Goal: Task Accomplishment & Management: Manage account settings

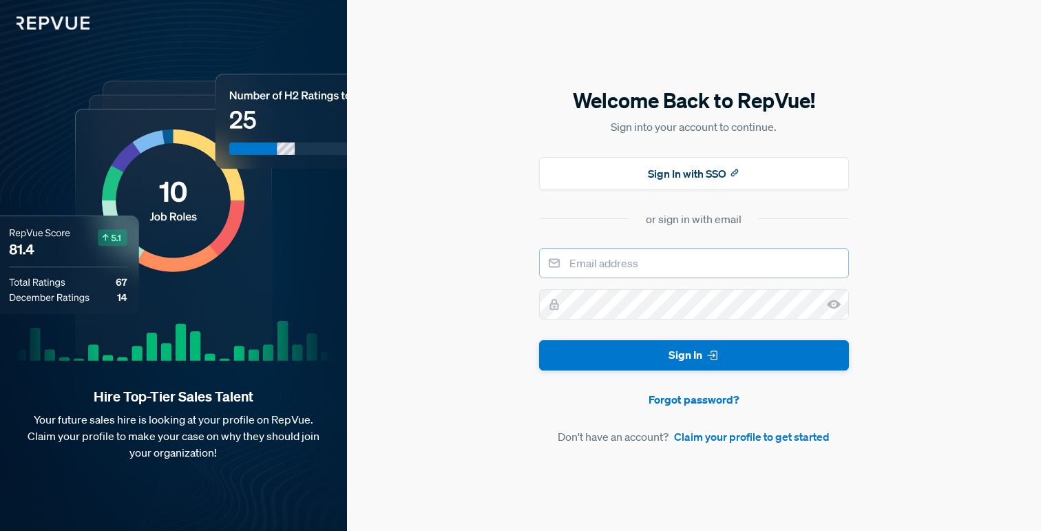
click at [645, 262] on input "email" at bounding box center [694, 263] width 310 height 30
type input "[EMAIL_ADDRESS][DOMAIN_NAME]"
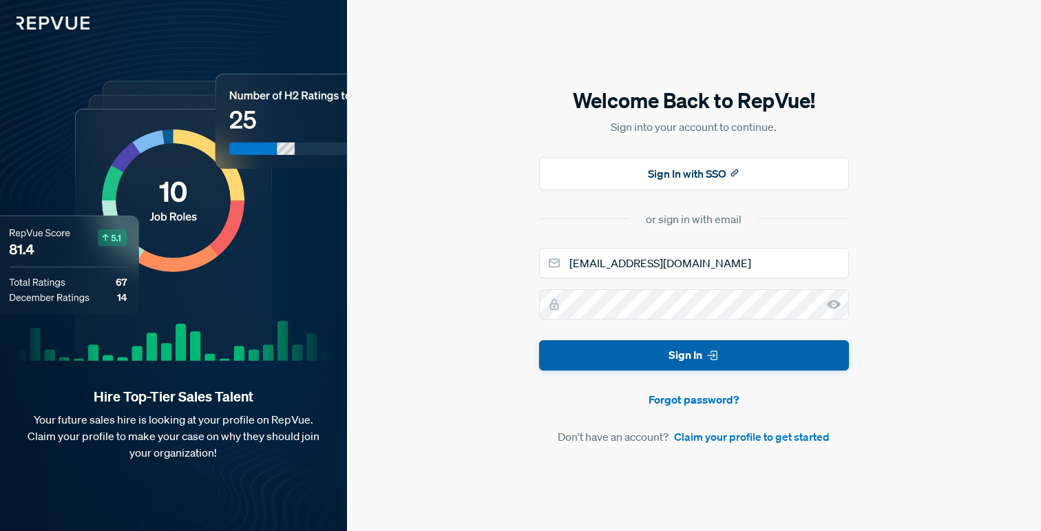
click at [641, 359] on button "Sign In" at bounding box center [694, 355] width 310 height 31
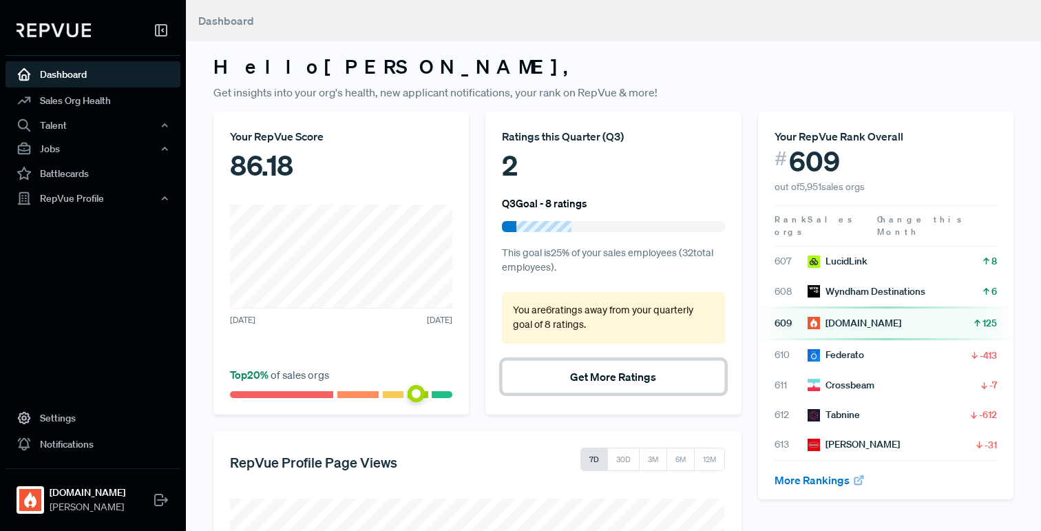
click at [614, 370] on button "Get More Ratings" at bounding box center [613, 376] width 222 height 33
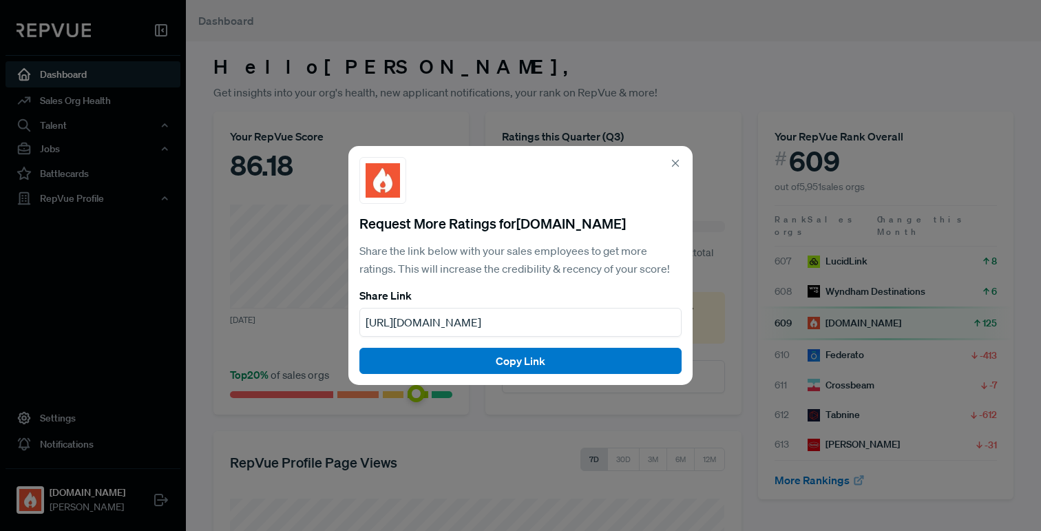
click at [677, 161] on use at bounding box center [676, 163] width 6 height 6
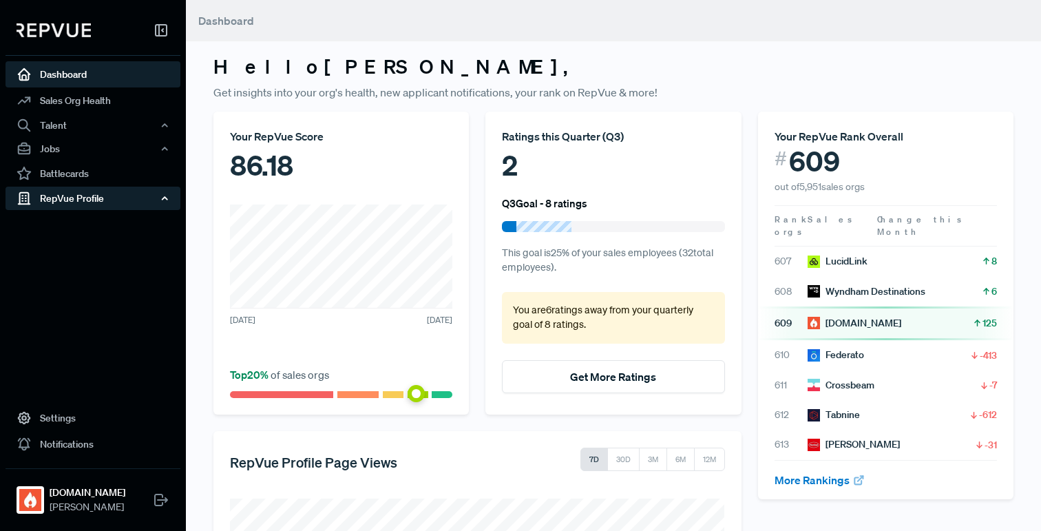
click at [107, 199] on div "RepVue Profile" at bounding box center [93, 198] width 175 height 23
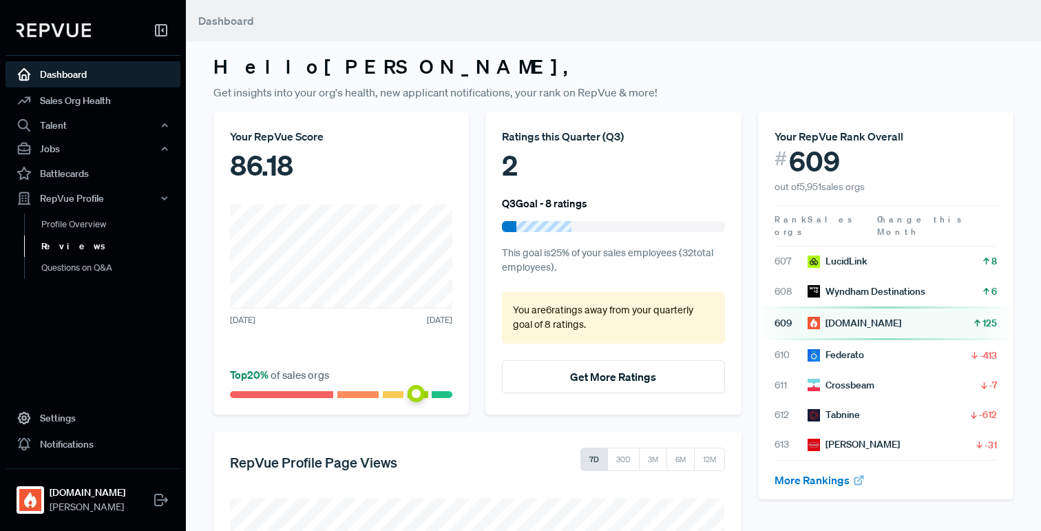
click at [119, 245] on link "Reviews" at bounding box center [111, 246] width 175 height 22
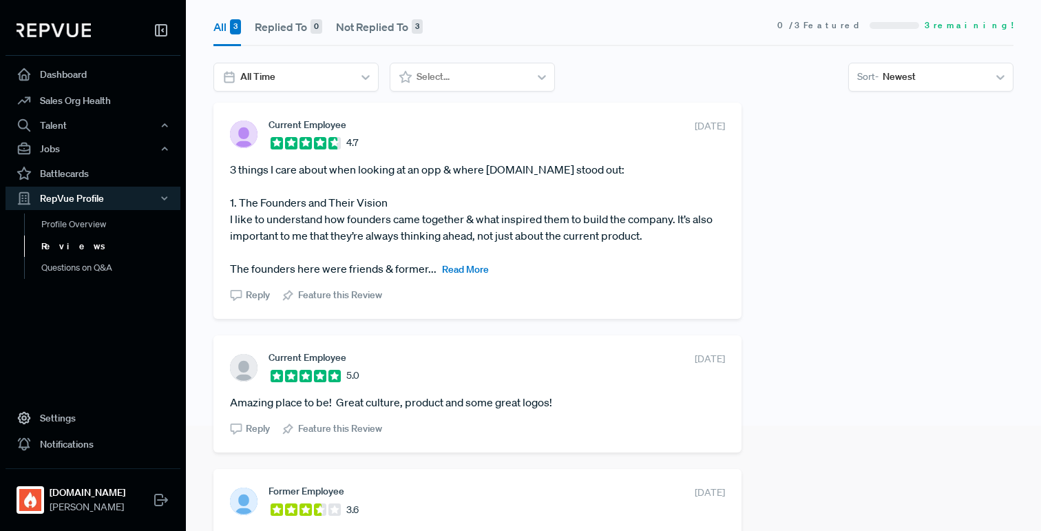
scroll to position [104, 0]
click at [324, 78] on div at bounding box center [294, 78] width 109 height 17
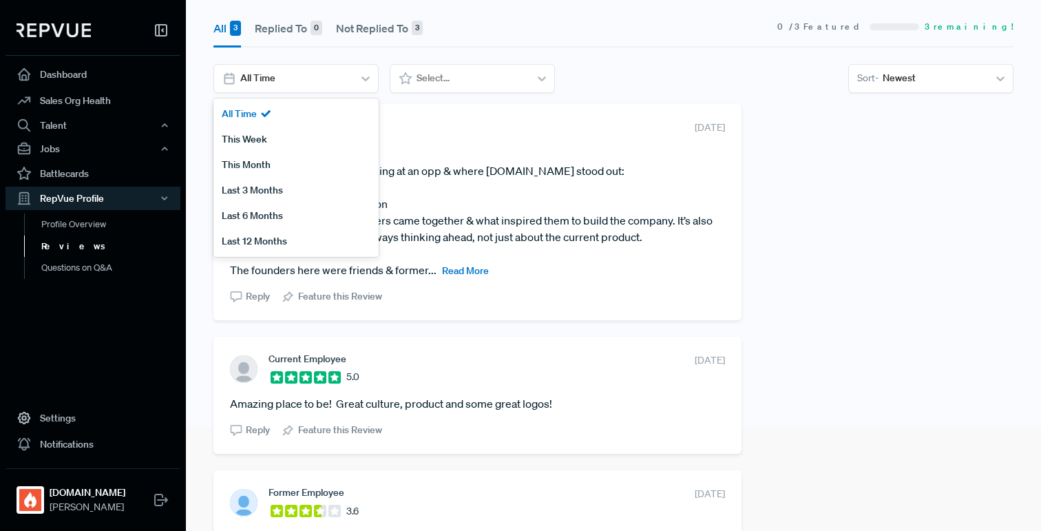
click at [591, 51] on div "All 3 Replied To 0 Not Replied To 3 0 / 3 Featured 3 remaining! All Time, 1 of …" at bounding box center [613, 56] width 816 height 96
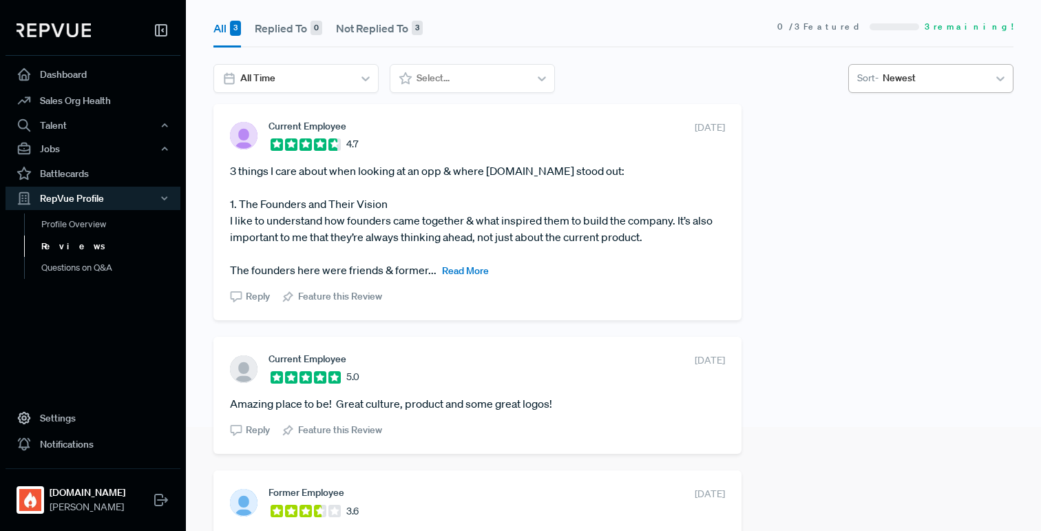
click at [935, 86] on div at bounding box center [933, 78] width 101 height 17
click at [911, 141] on div "Oldest" at bounding box center [930, 139] width 165 height 25
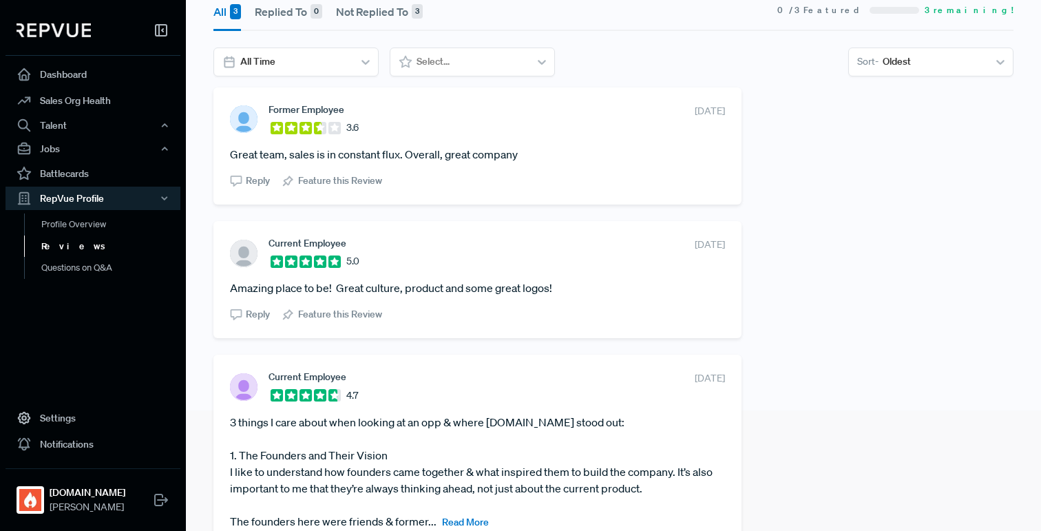
scroll to position [218, 0]
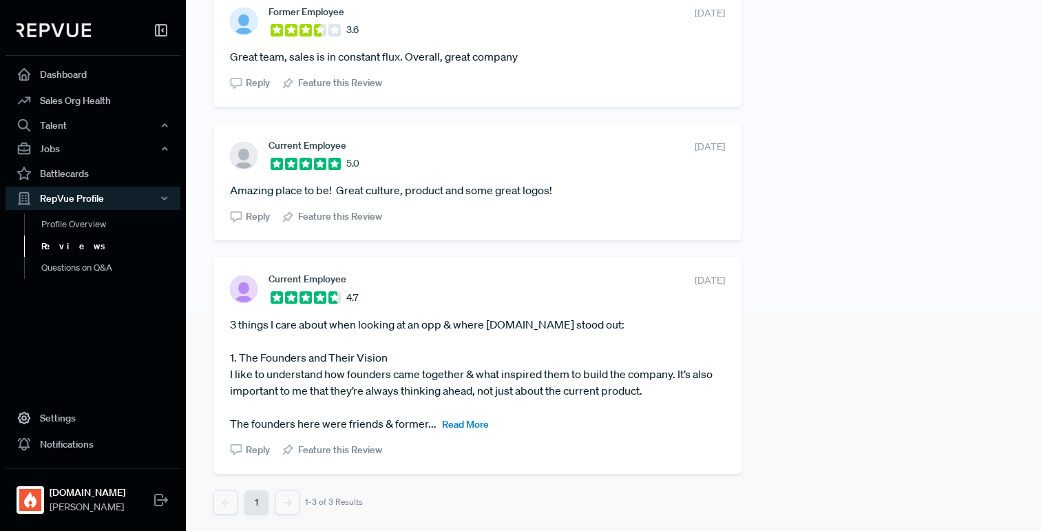
click at [467, 425] on span "Read More" at bounding box center [465, 424] width 47 height 12
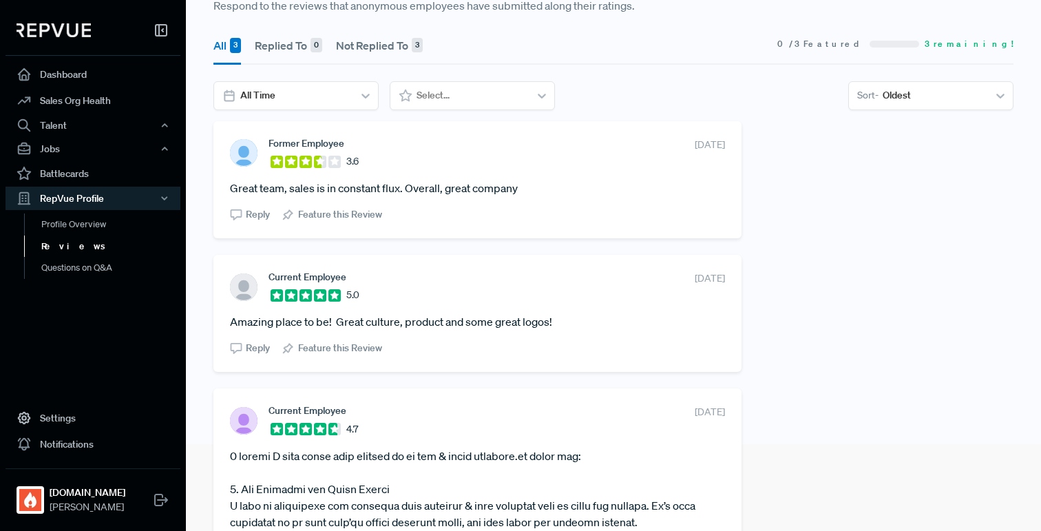
scroll to position [0, 0]
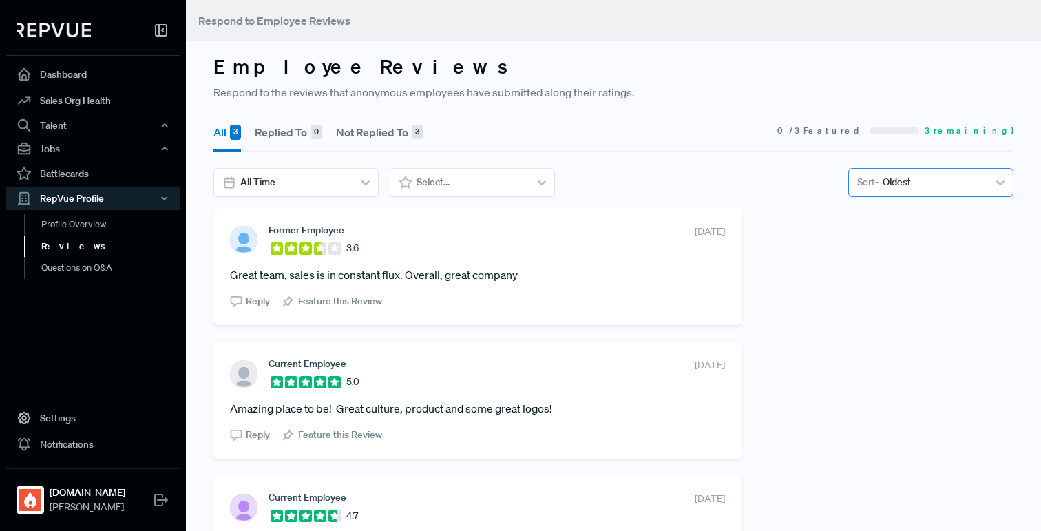
click at [975, 179] on div at bounding box center [933, 181] width 101 height 17
click at [935, 215] on div "Newest" at bounding box center [930, 217] width 165 height 25
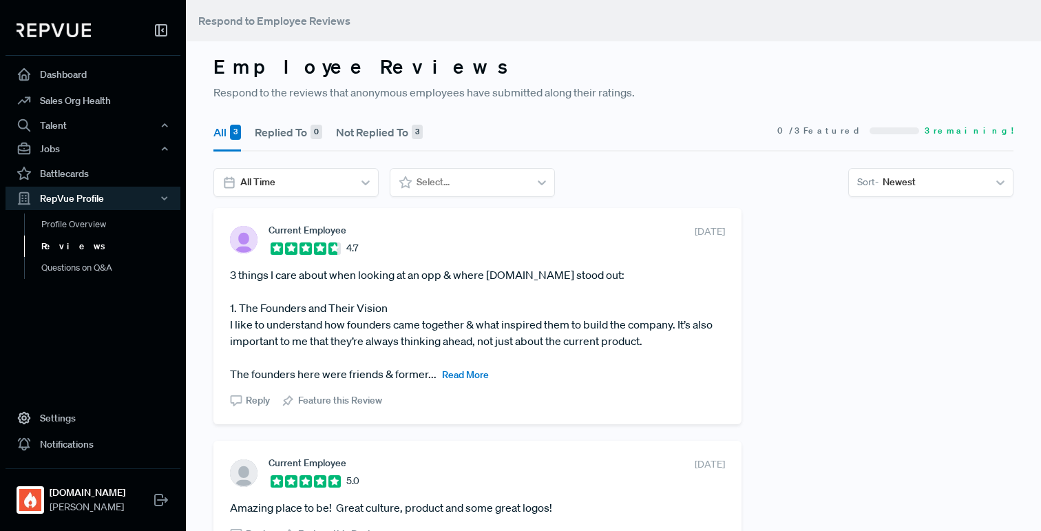
click at [355, 134] on button "Not Replied To 3" at bounding box center [379, 132] width 87 height 39
